Goal: Task Accomplishment & Management: Manage account settings

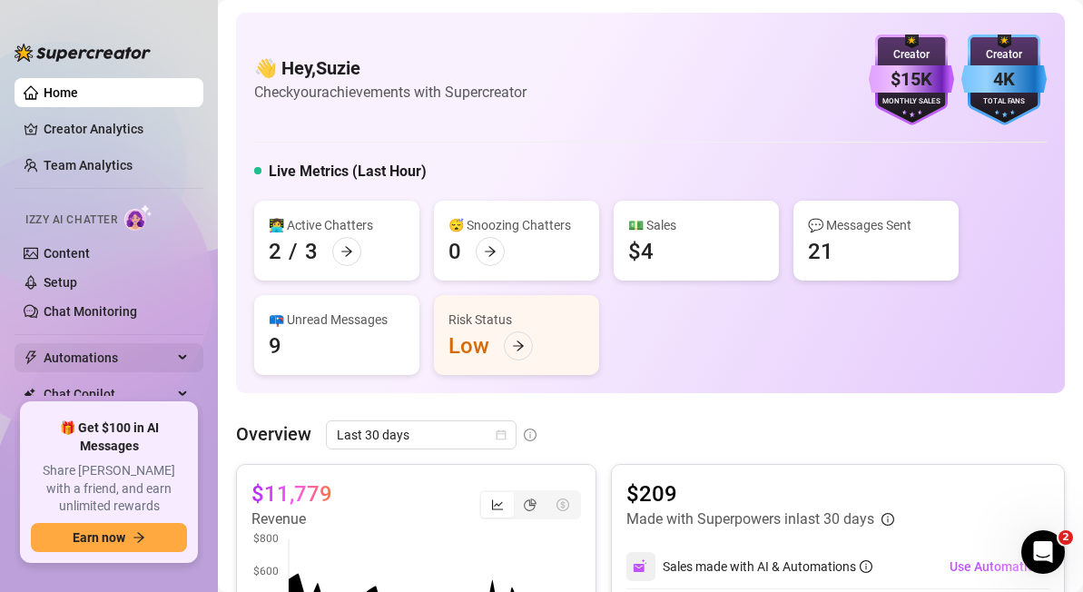
click at [95, 364] on span "Automations" at bounding box center [108, 357] width 129 height 29
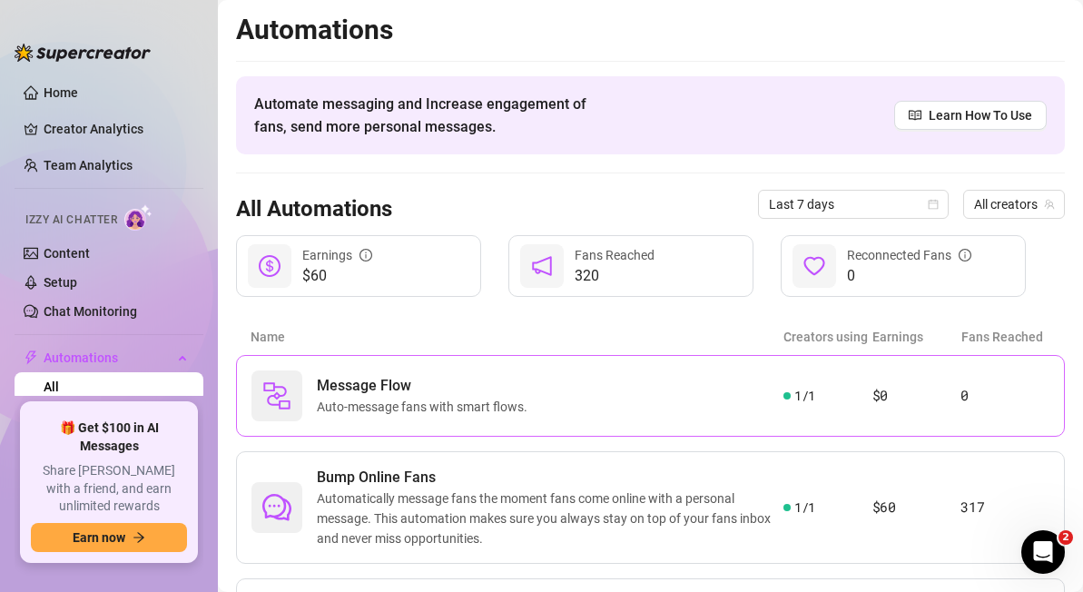
click at [884, 396] on article "$0" at bounding box center [917, 396] width 89 height 22
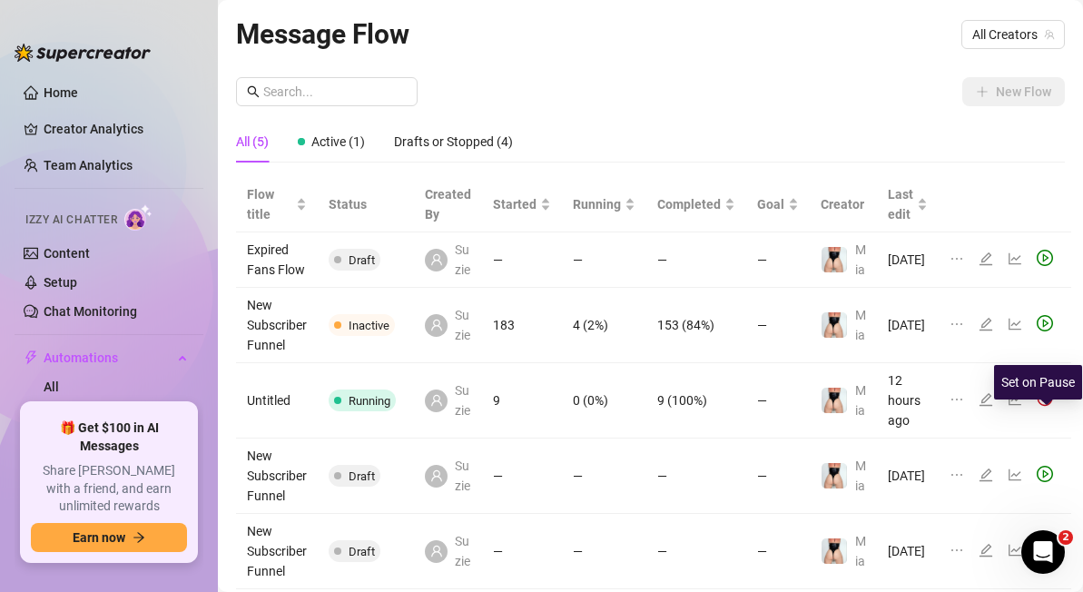
click at [1044, 407] on img at bounding box center [1045, 399] width 16 height 16
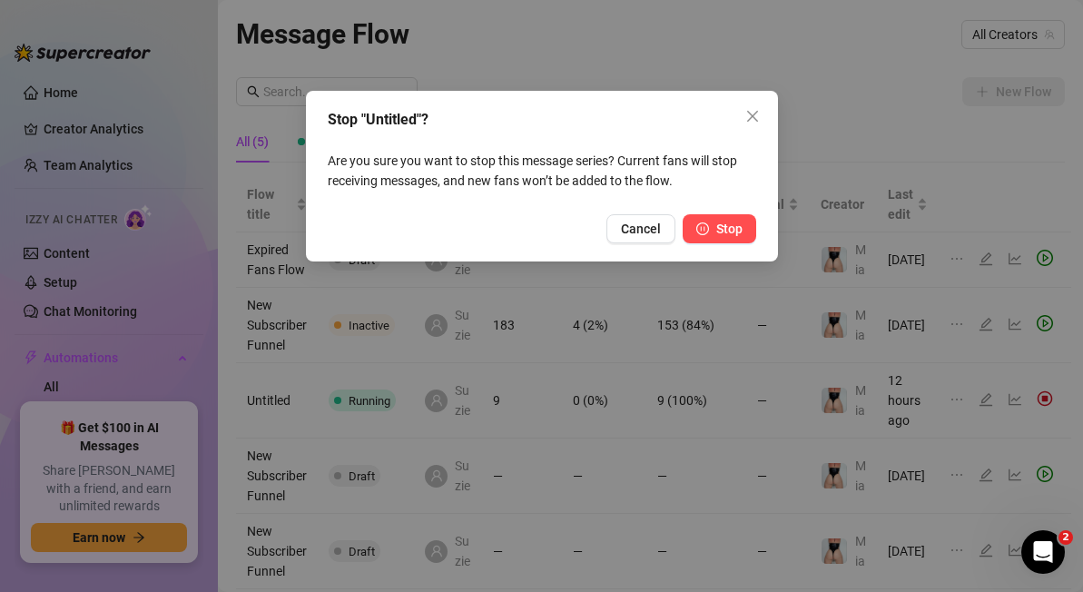
click at [727, 229] on span "Stop" at bounding box center [730, 229] width 26 height 15
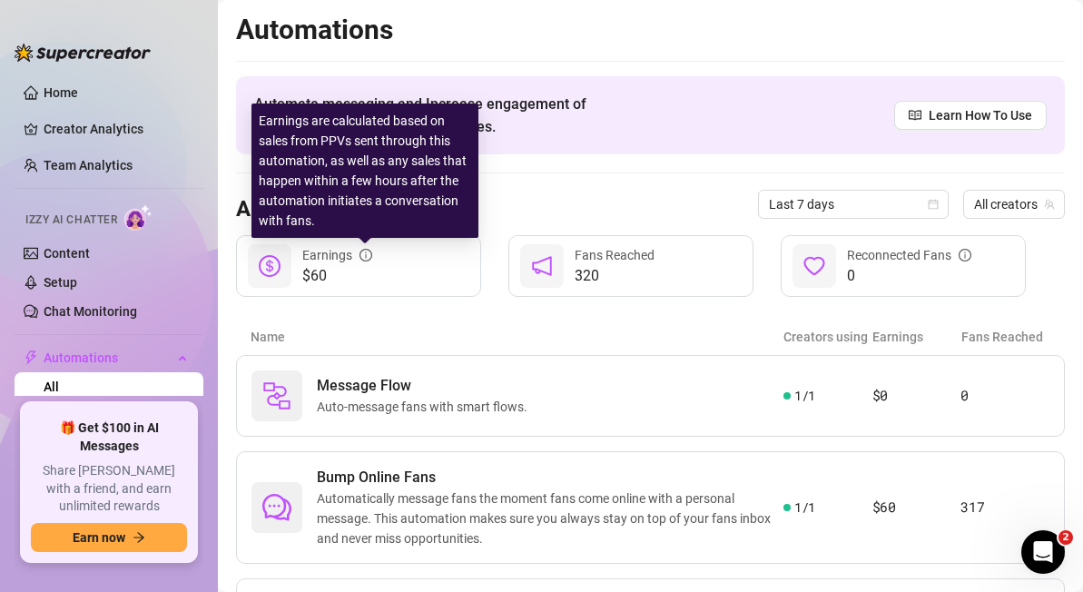
click at [365, 253] on icon "info-circle" at bounding box center [366, 255] width 13 height 13
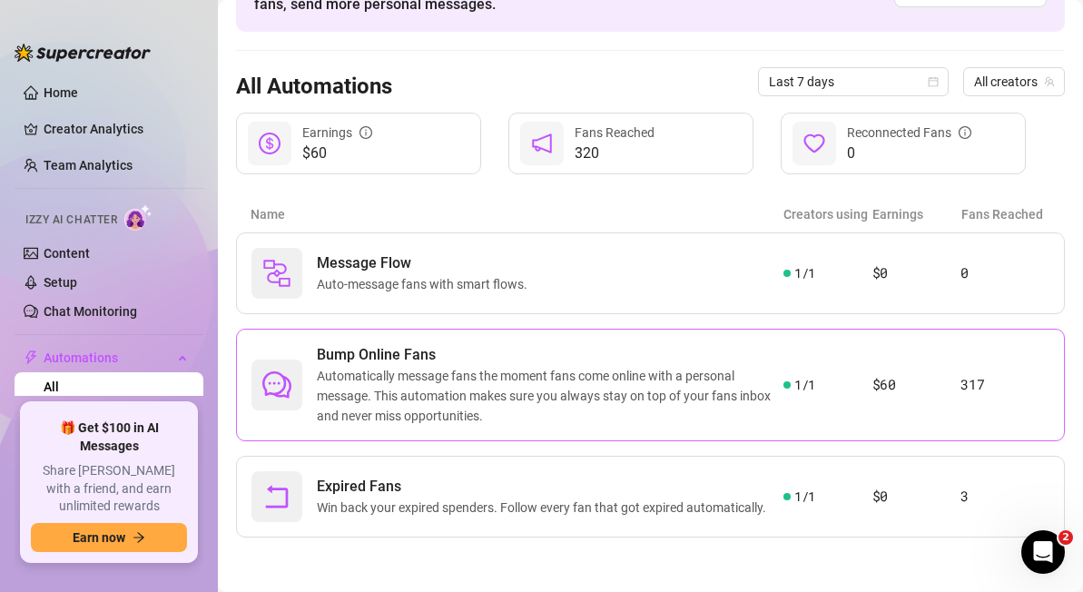
scroll to position [120, 0]
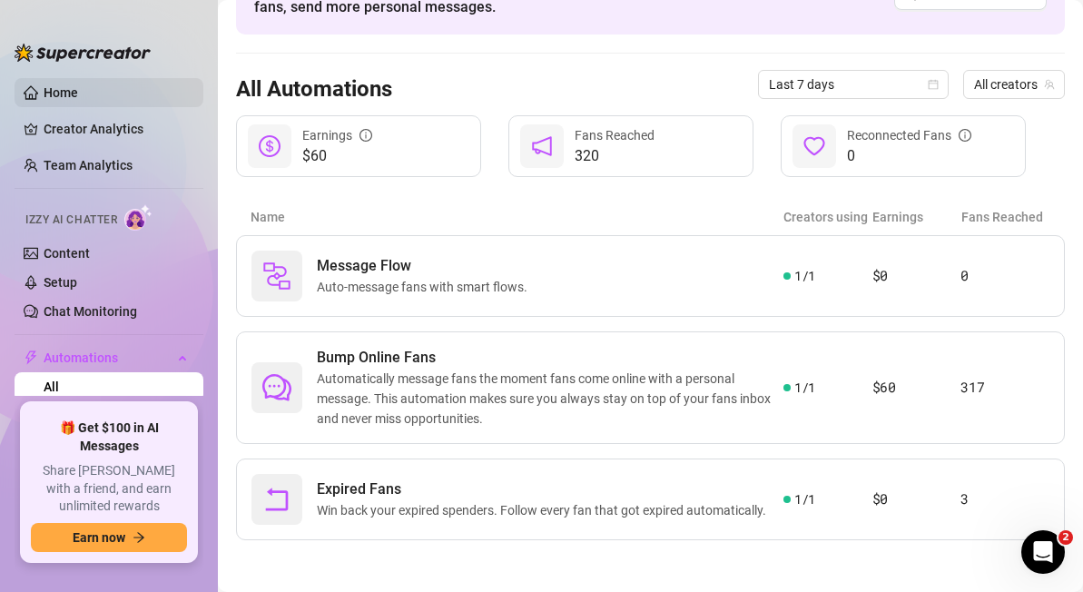
click at [73, 98] on link "Home" at bounding box center [61, 92] width 35 height 15
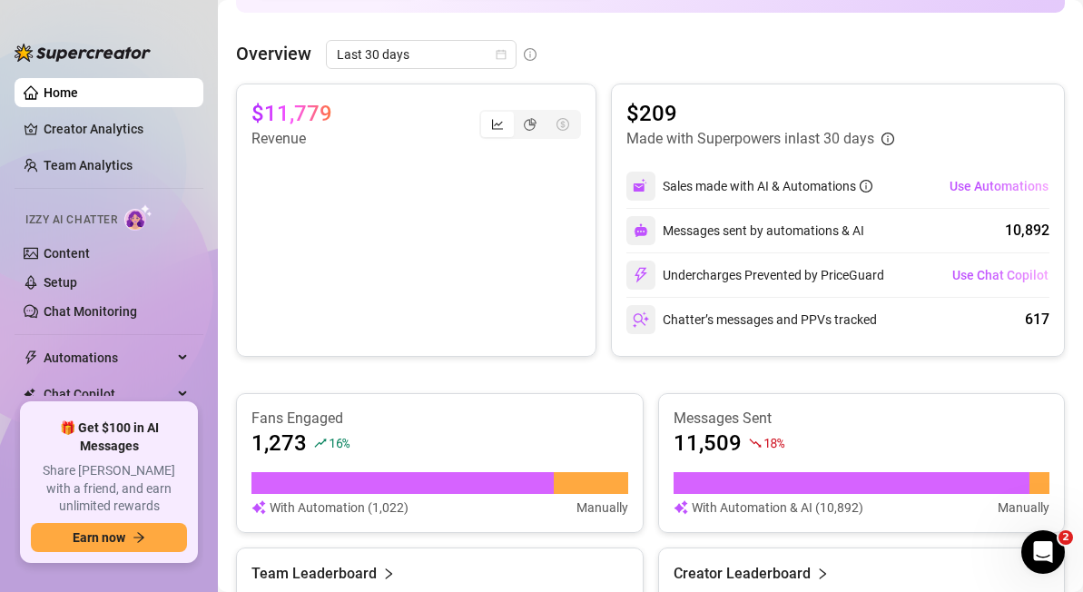
scroll to position [702, 0]
